Goal: Information Seeking & Learning: Learn about a topic

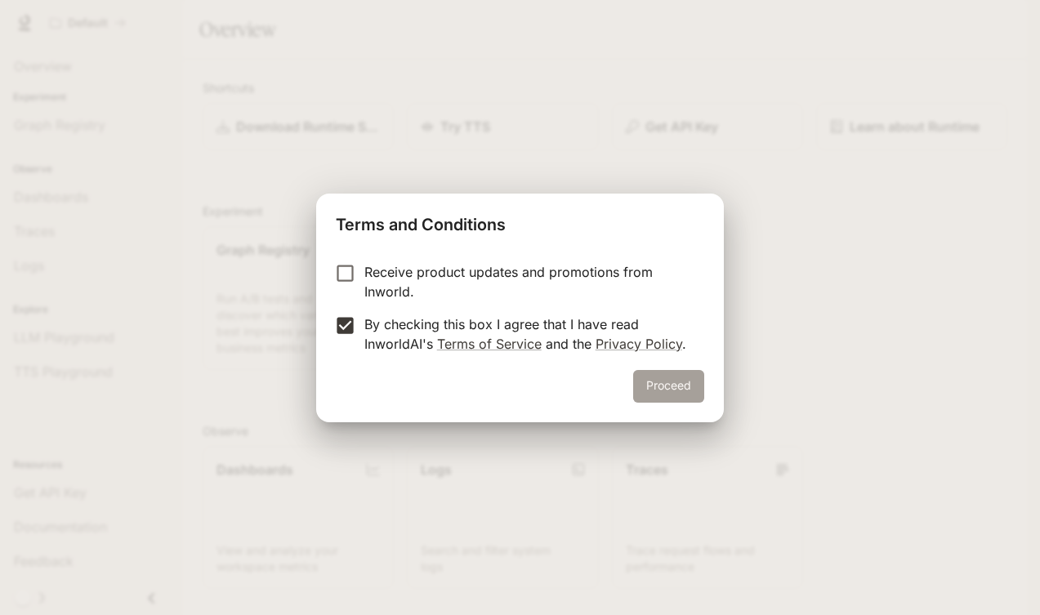
click at [663, 386] on button "Proceed" at bounding box center [668, 386] width 71 height 33
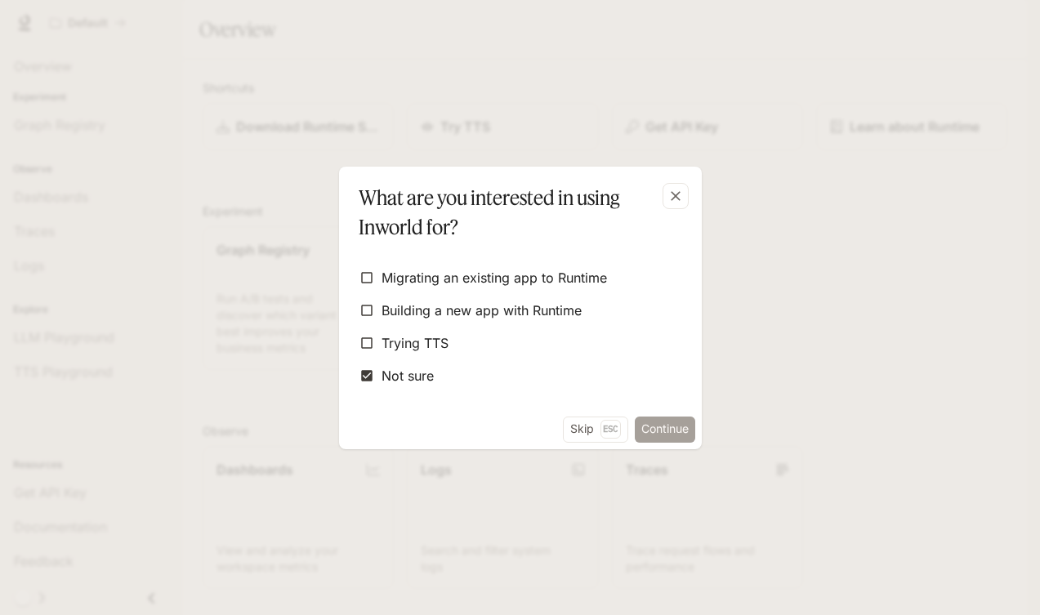
click at [666, 426] on button "Continue" at bounding box center [665, 430] width 60 height 26
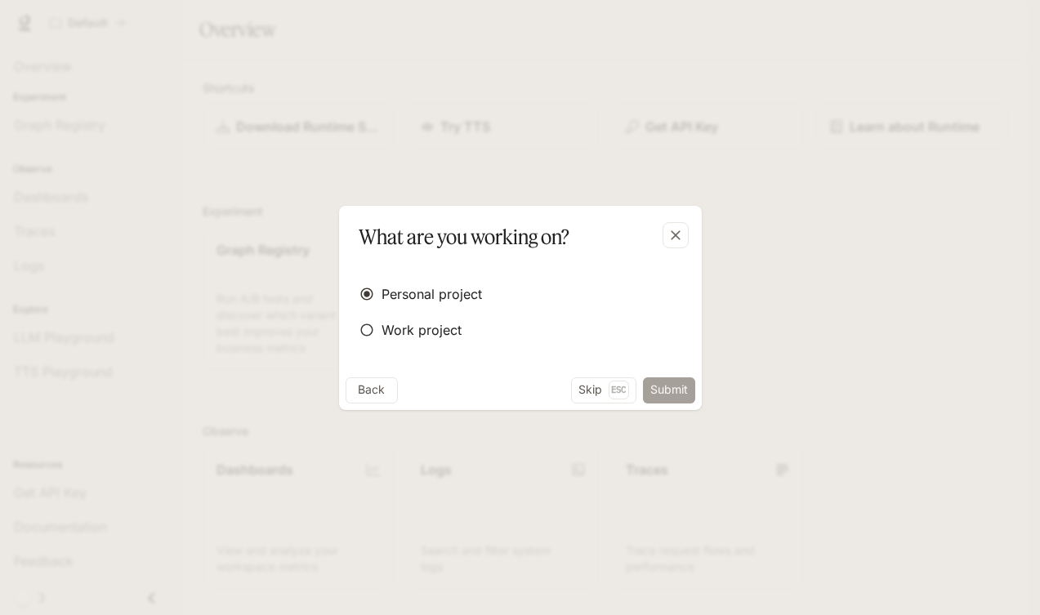
click at [686, 394] on button "Submit" at bounding box center [669, 390] width 52 height 26
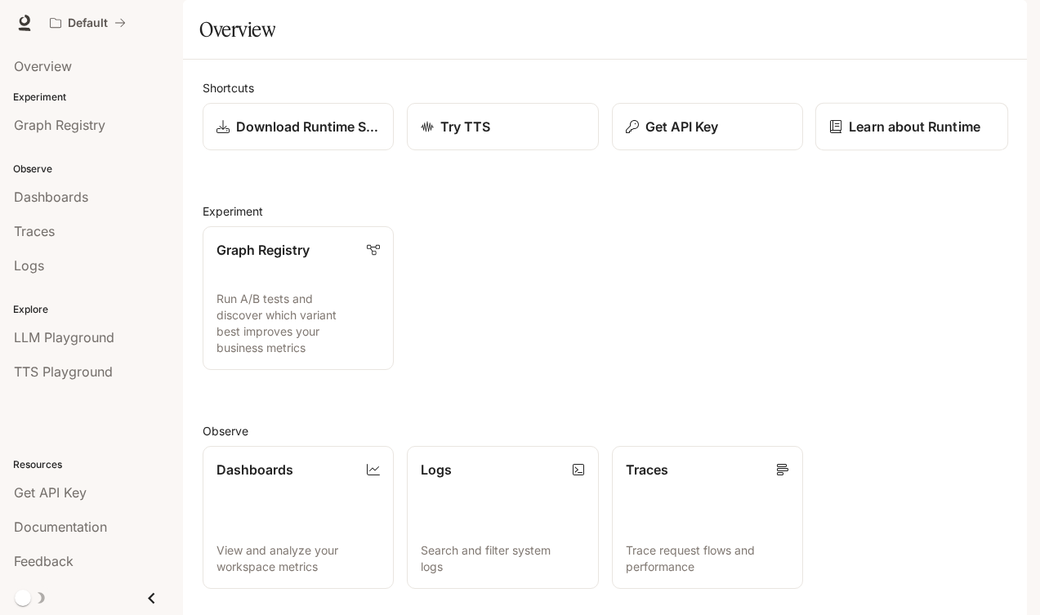
click at [917, 136] on p "Learn about Runtime" at bounding box center [915, 127] width 132 height 20
